Goal: Task Accomplishment & Management: Manage account settings

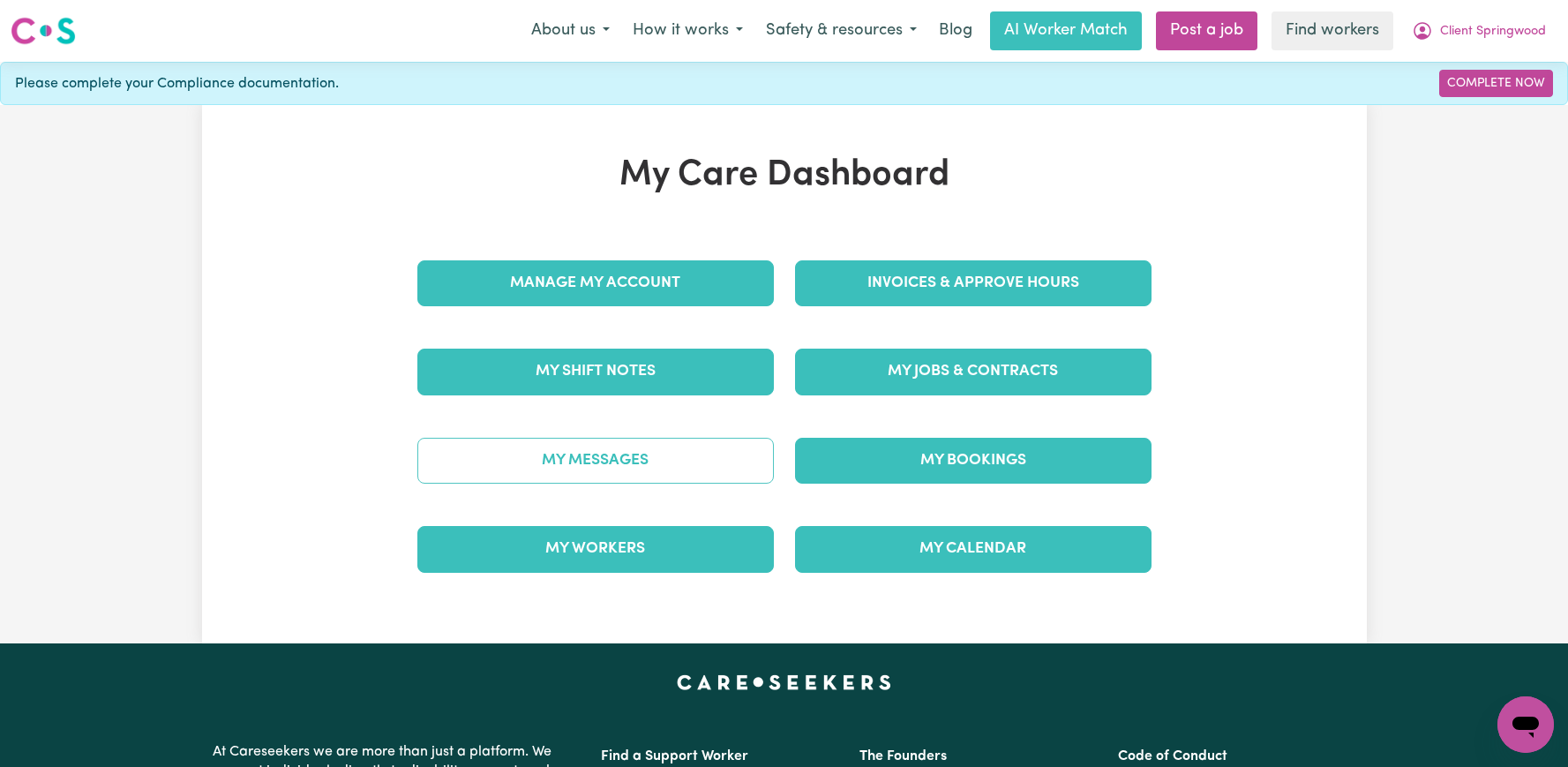
click at [733, 450] on link "My Messages" at bounding box center [596, 460] width 356 height 46
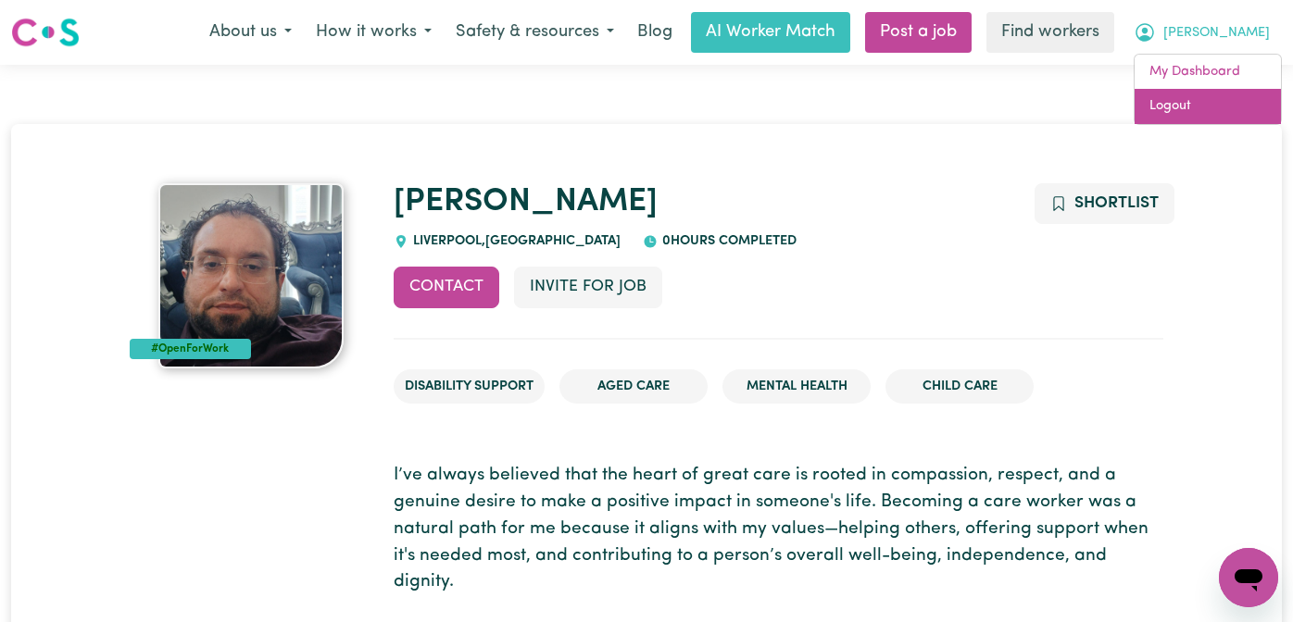
click at [1213, 115] on link "Logout" at bounding box center [1207, 106] width 146 height 35
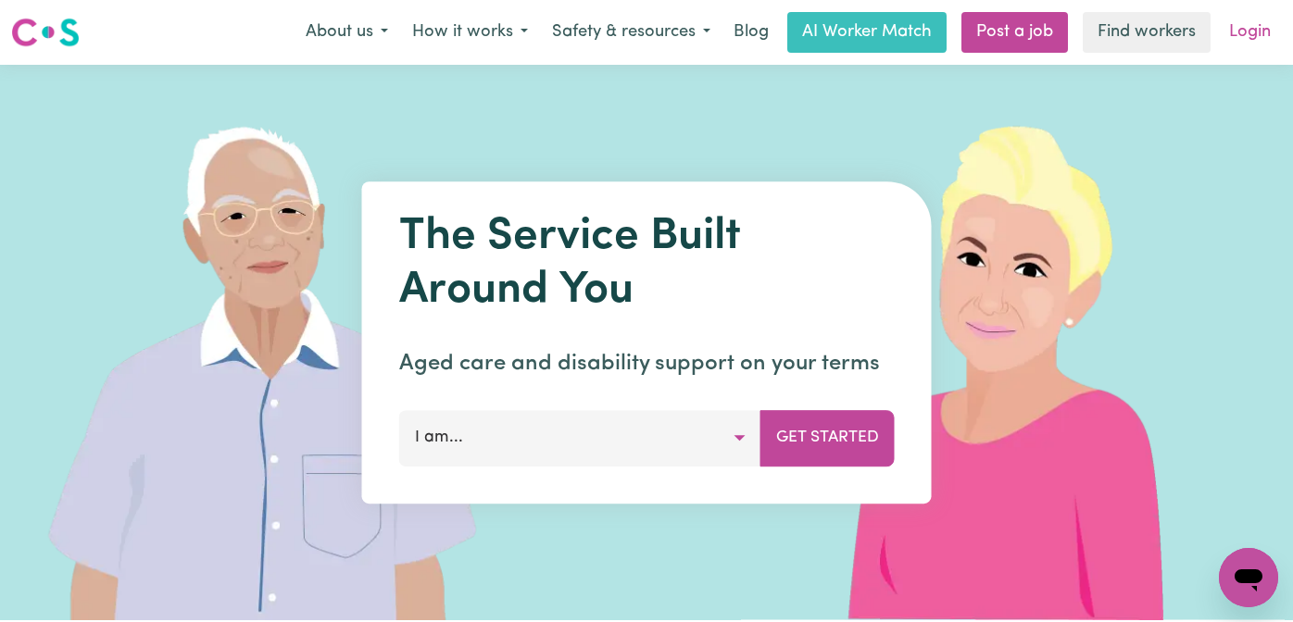
click at [1254, 33] on link "Login" at bounding box center [1250, 32] width 64 height 41
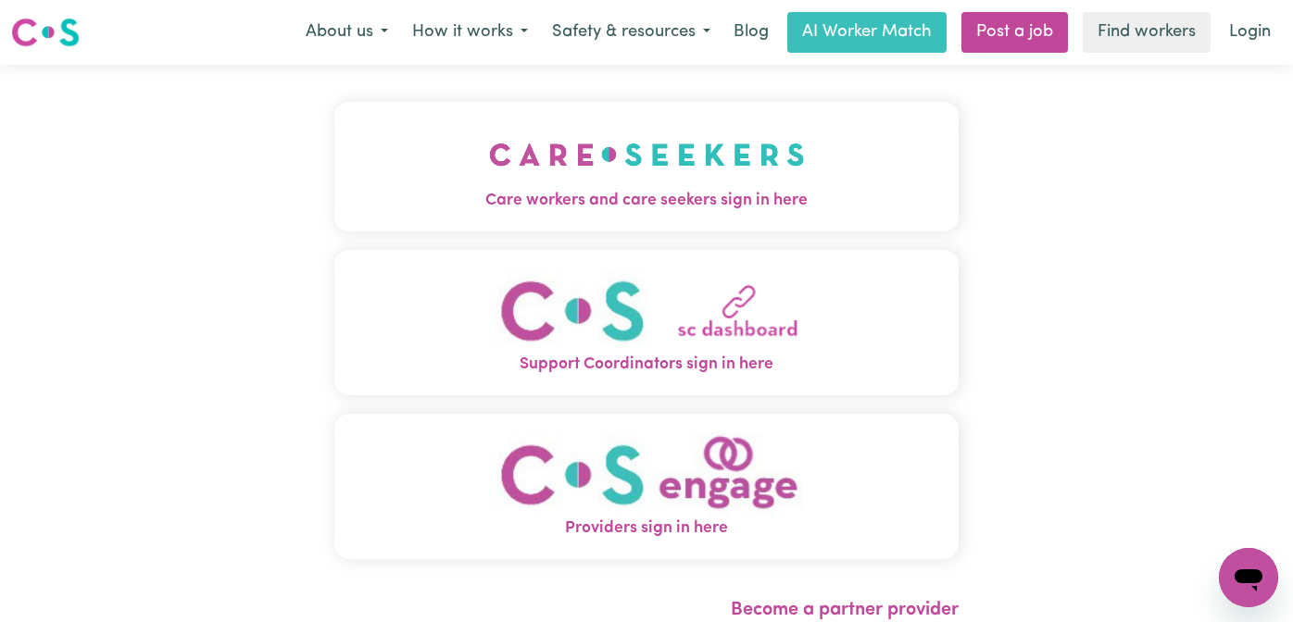
click at [425, 169] on button "Care workers and care seekers sign in here" at bounding box center [646, 167] width 624 height 130
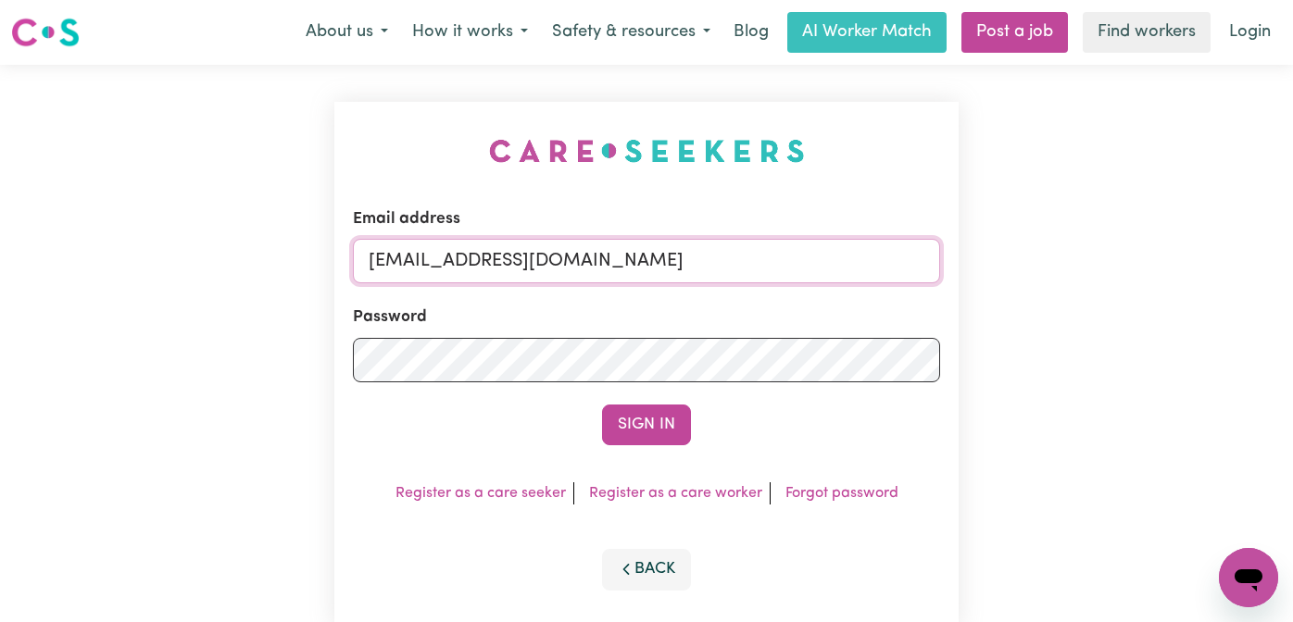
drag, startPoint x: 831, startPoint y: 258, endPoint x: 469, endPoint y: 263, distance: 361.2
click at [468, 263] on input "[EMAIL_ADDRESS][DOMAIN_NAME]" at bounding box center [646, 261] width 587 height 44
paste input "BruceTWC"
type input "[EMAIL_ADDRESS][DOMAIN_NAME]"
click at [602, 405] on button "Sign In" at bounding box center [646, 425] width 89 height 41
